Goal: Information Seeking & Learning: Understand process/instructions

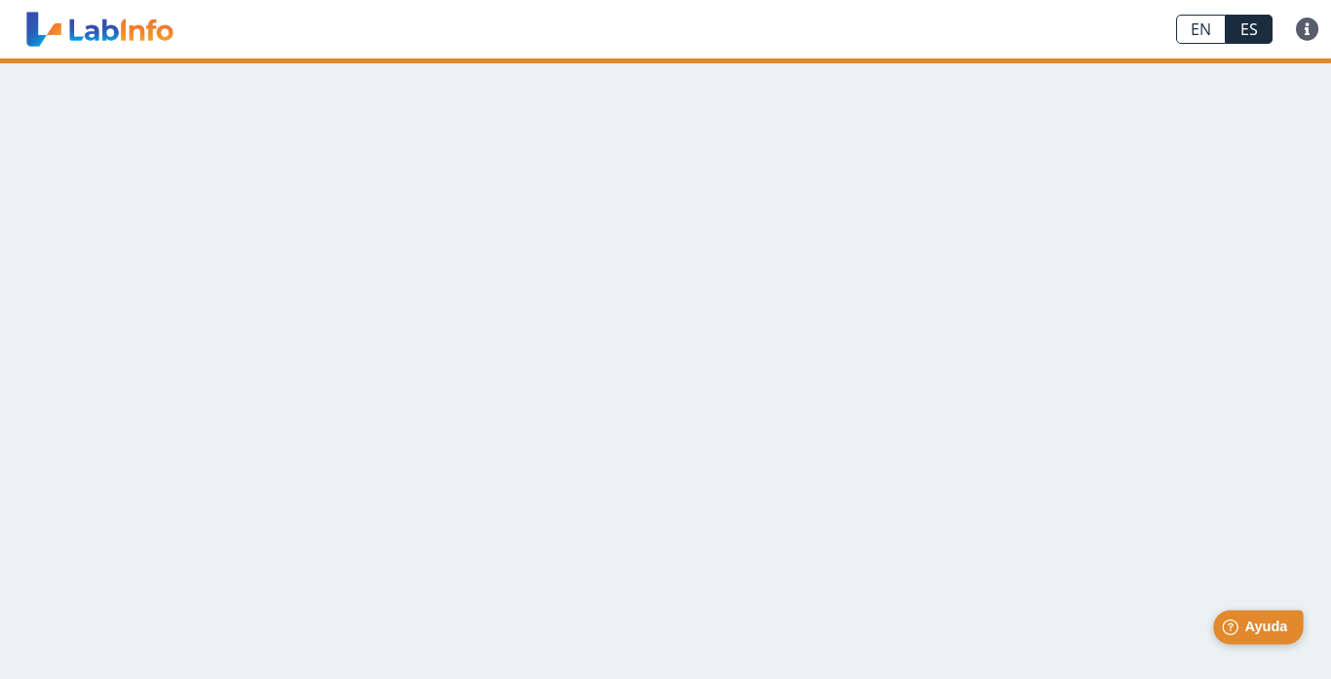
click at [1258, 635] on div "Help [PERSON_NAME]" at bounding box center [1258, 627] width 91 height 34
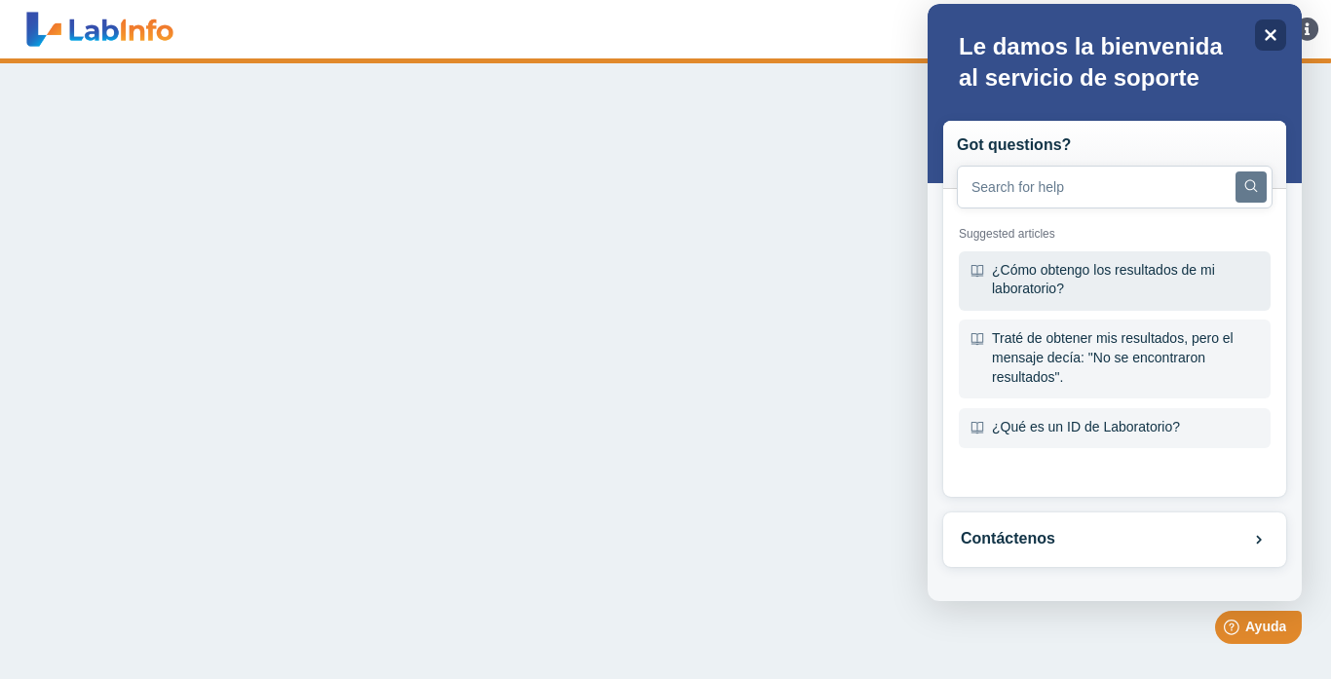
click at [1057, 282] on div "¿Cómo obtengo los resultados de mi laboratorio?" at bounding box center [1114, 280] width 312 height 59
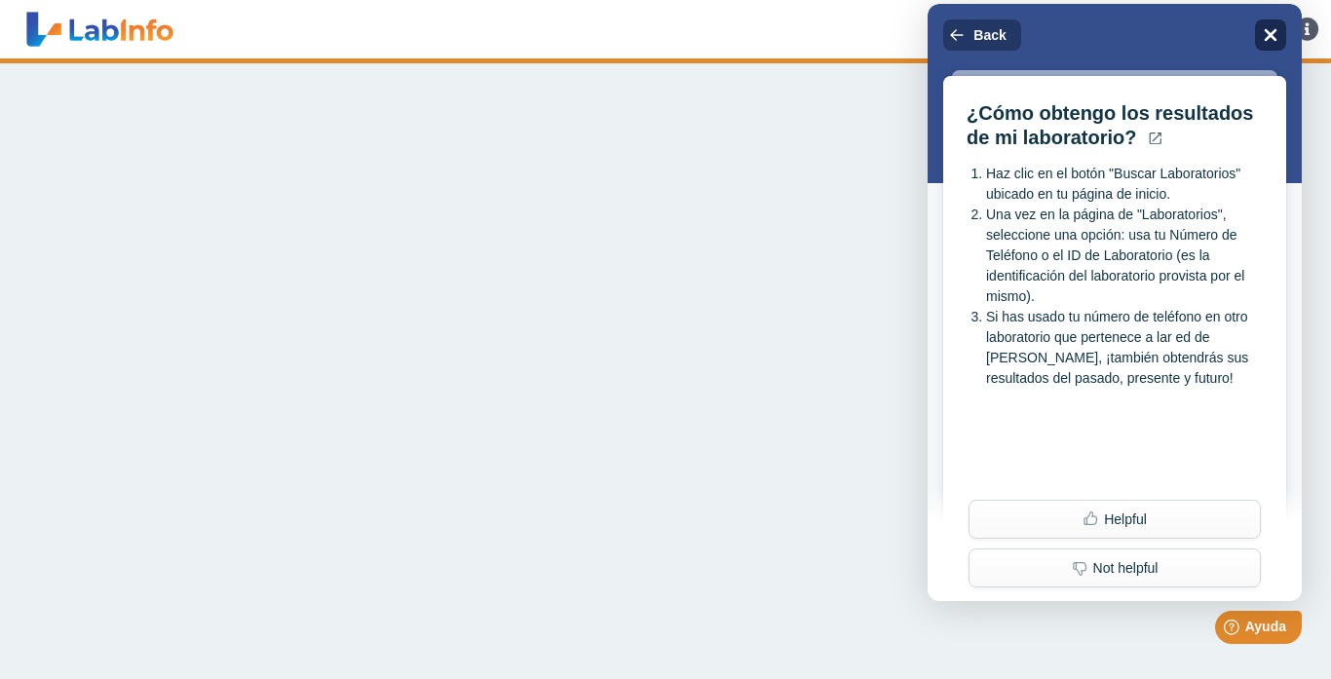
click at [1270, 36] on icon "Close" at bounding box center [1270, 35] width 13 height 13
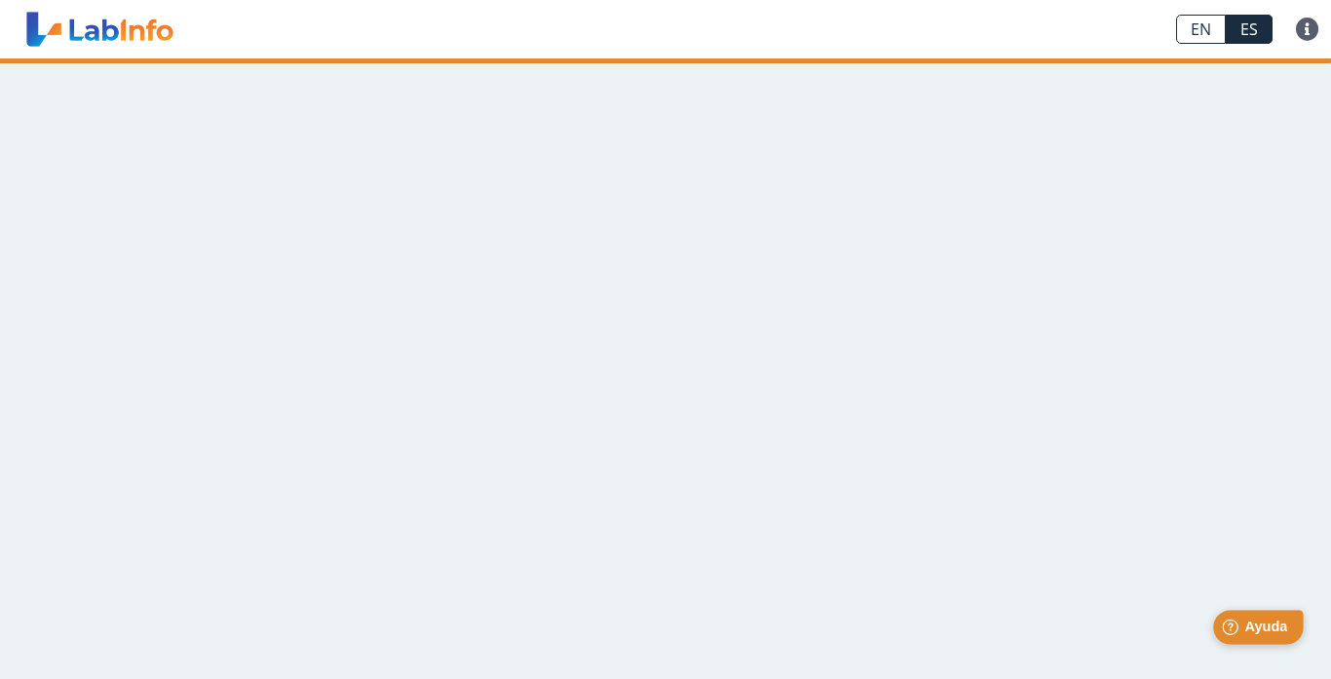
click at [1264, 625] on span "Ayuda" at bounding box center [1265, 627] width 43 height 17
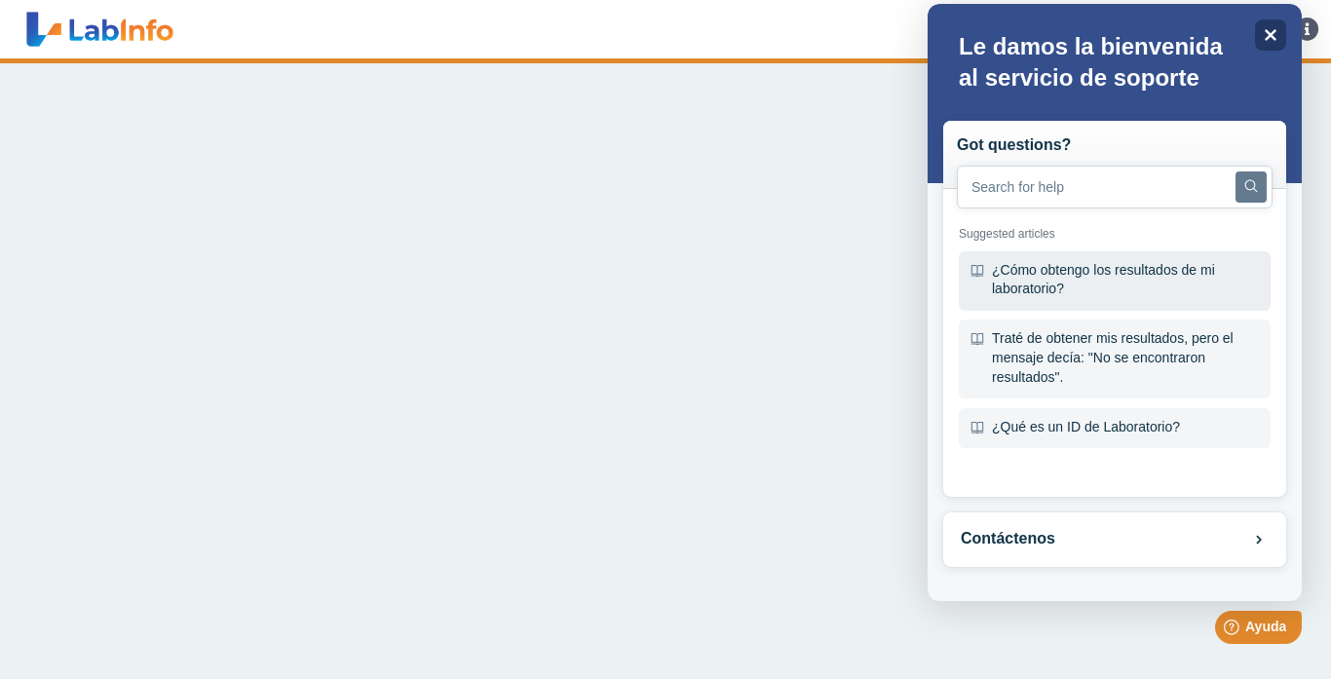
click at [1104, 275] on div "¿Cómo obtengo los resultados de mi laboratorio?" at bounding box center [1114, 280] width 312 height 59
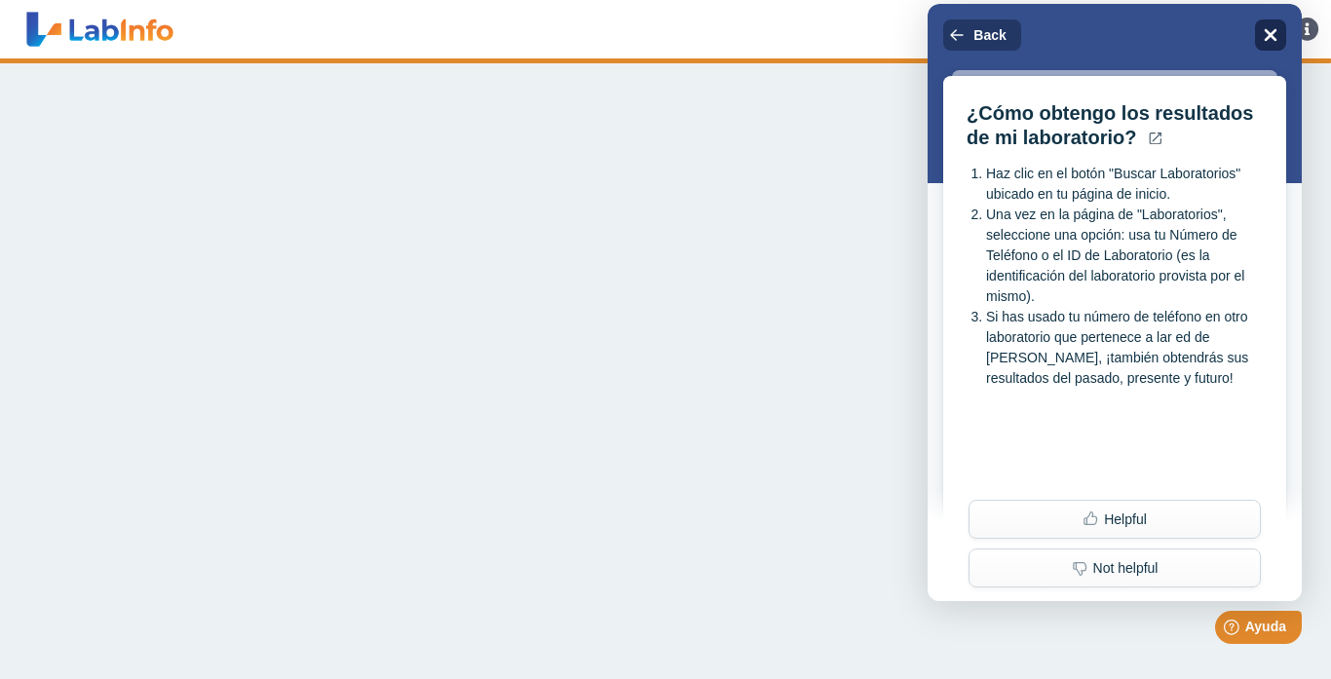
click at [1269, 37] on icon "Close" at bounding box center [1269, 34] width 15 height 15
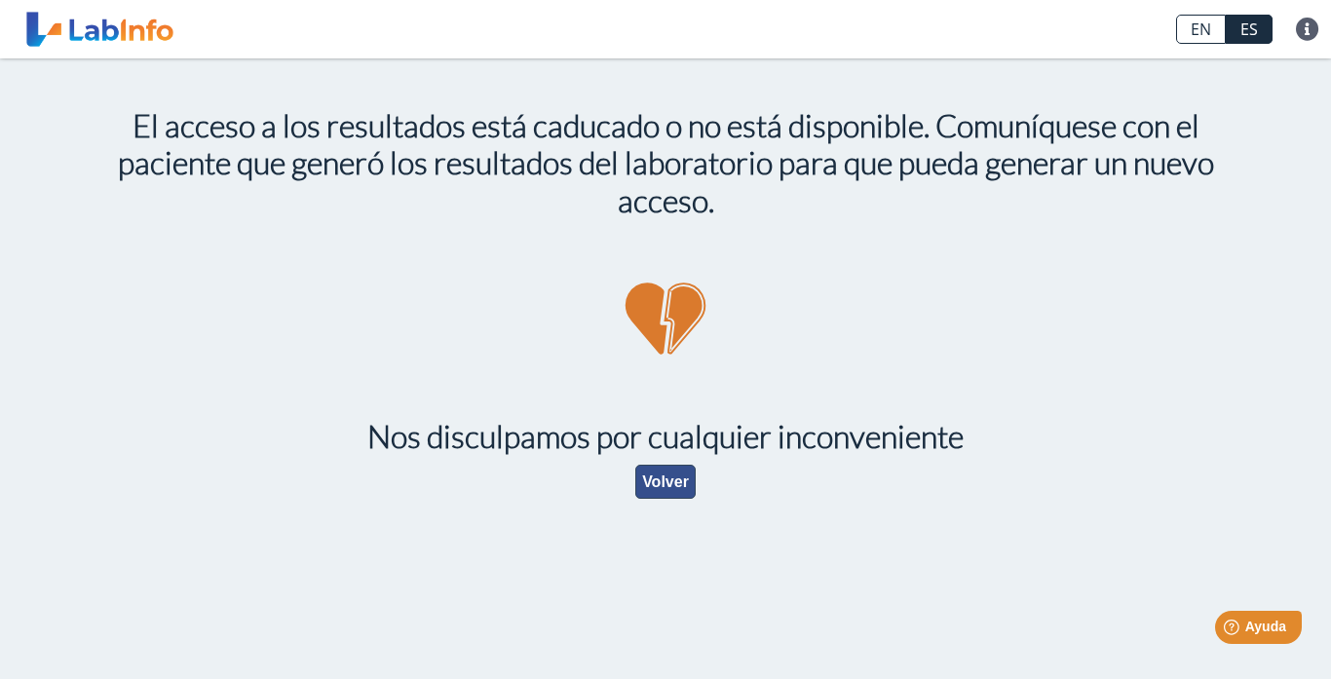
click at [664, 482] on button "Volver" at bounding box center [665, 482] width 60 height 34
